Goal: Task Accomplishment & Management: Use online tool/utility

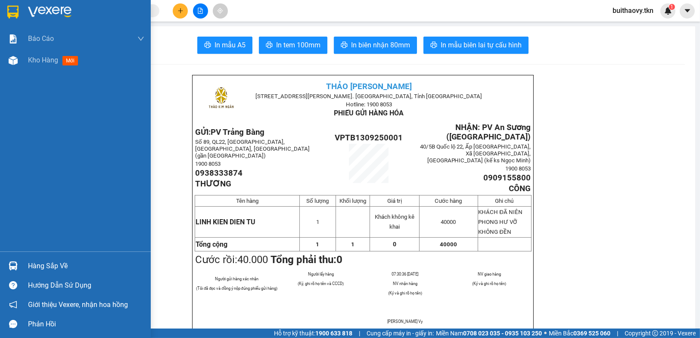
drag, startPoint x: 1, startPoint y: 72, endPoint x: 12, endPoint y: 69, distance: 11.6
click at [2, 72] on div "Báo cáo Mẫu 1: Báo cáo dòng tiền theo nhân viên Mẫu 2: Thống kê đơn hàng theo n…" at bounding box center [75, 140] width 151 height 224
click at [30, 61] on span "Kho hàng" at bounding box center [43, 60] width 30 height 8
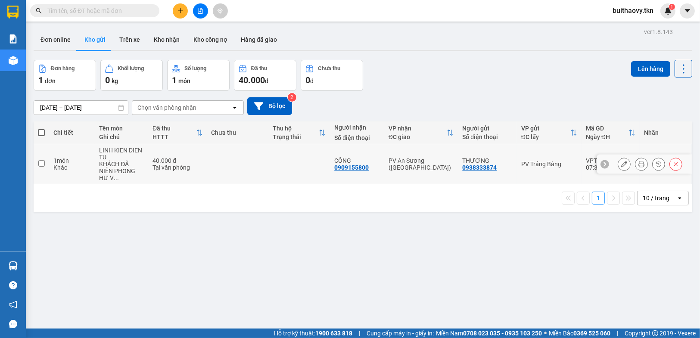
drag, startPoint x: 252, startPoint y: 146, endPoint x: 249, endPoint y: 161, distance: 14.9
click at [252, 149] on td at bounding box center [238, 164] width 62 height 40
checkbox input "true"
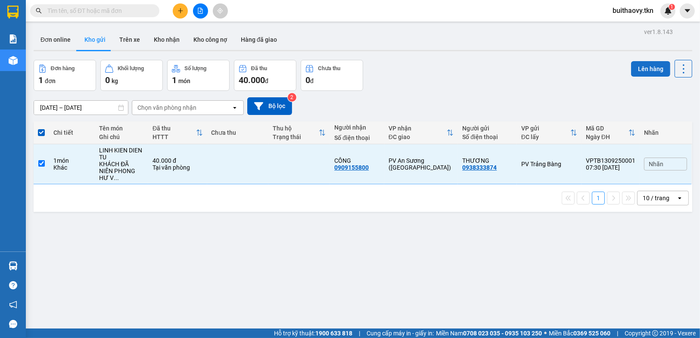
click at [656, 69] on button "Lên hàng" at bounding box center [650, 69] width 39 height 16
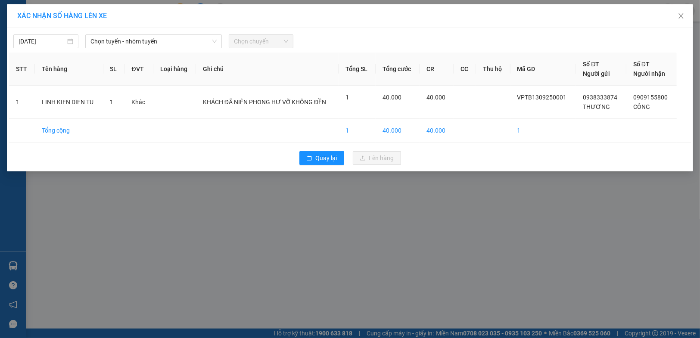
drag, startPoint x: 193, startPoint y: 51, endPoint x: 193, endPoint y: 37, distance: 13.4
click at [193, 50] on div "[DATE] Chọn tuyến - nhóm tuyến Chọn chuyến STT Tên hàng SL ĐVT Loại hàng Ghi ch…" at bounding box center [350, 99] width 686 height 143
click at [193, 37] on span "Chọn tuyến - nhóm tuyến" at bounding box center [153, 41] width 126 height 13
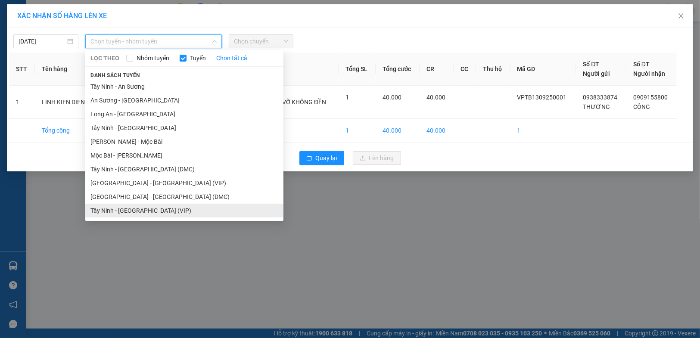
click at [129, 211] on li "Tây Ninh - [GEOGRAPHIC_DATA] (VIP)" at bounding box center [184, 211] width 198 height 14
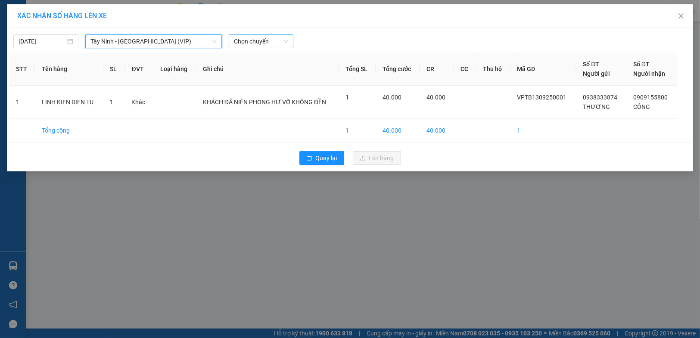
click at [263, 42] on span "Chọn chuyến" at bounding box center [261, 41] width 55 height 13
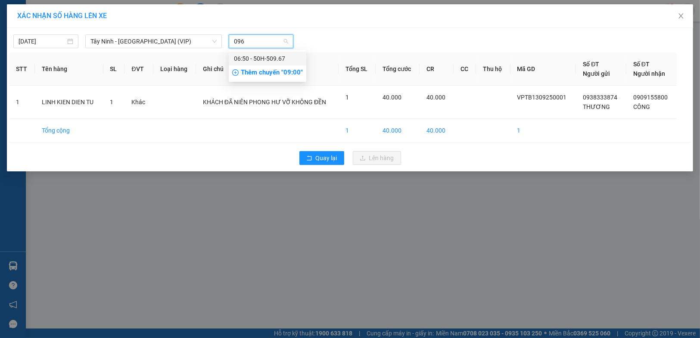
type input "0967"
click at [258, 61] on div "06:50 - 50H-509.67" at bounding box center [267, 58] width 67 height 9
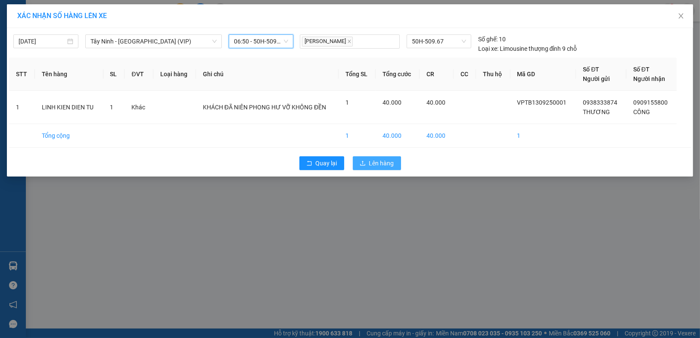
click at [364, 158] on button "Lên hàng" at bounding box center [377, 163] width 48 height 14
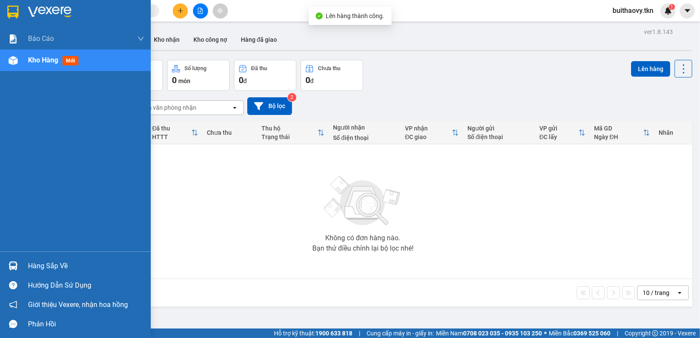
drag, startPoint x: 17, startPoint y: 259, endPoint x: 94, endPoint y: 257, distance: 76.7
click at [18, 259] on div at bounding box center [13, 266] width 15 height 15
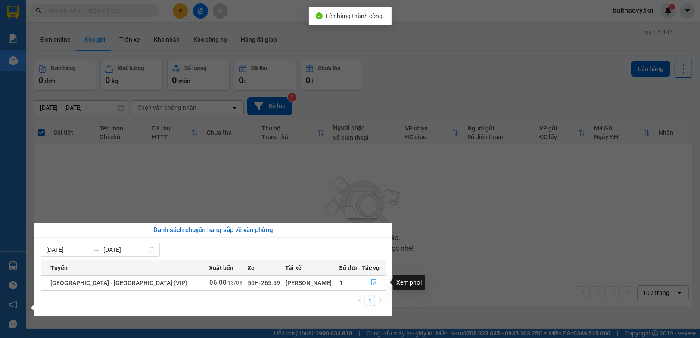
click at [375, 284] on button "button" at bounding box center [373, 283] width 23 height 14
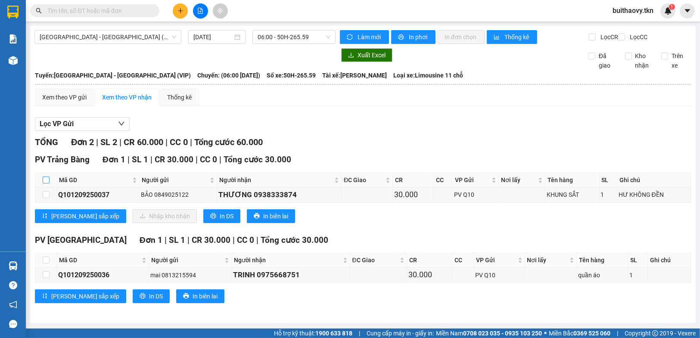
click at [44, 184] on input "checkbox" at bounding box center [46, 180] width 7 height 7
checkbox input "true"
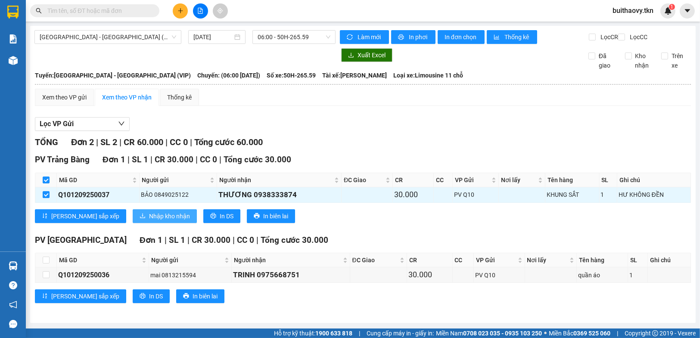
click at [149, 221] on span "Nhập kho nhận" at bounding box center [169, 216] width 41 height 9
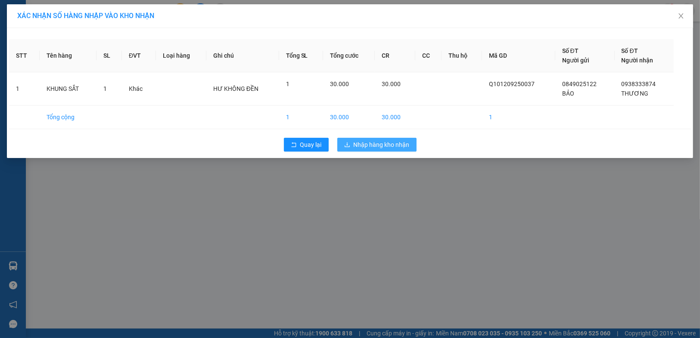
click at [369, 143] on span "Nhập hàng kho nhận" at bounding box center [382, 144] width 56 height 9
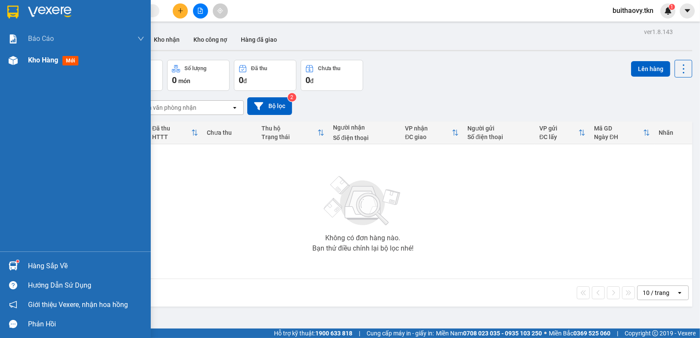
drag, startPoint x: 0, startPoint y: 64, endPoint x: 10, endPoint y: 62, distance: 10.6
click at [0, 64] on div "Kho hàng mới" at bounding box center [75, 61] width 151 height 22
